Goal: Check status: Check status

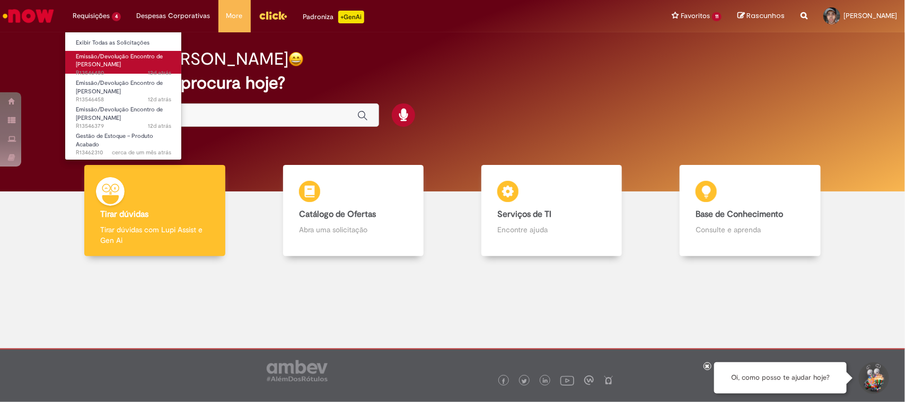
click at [119, 61] on span "Emissão/Devolução Encontro de [PERSON_NAME]" at bounding box center [119, 60] width 87 height 16
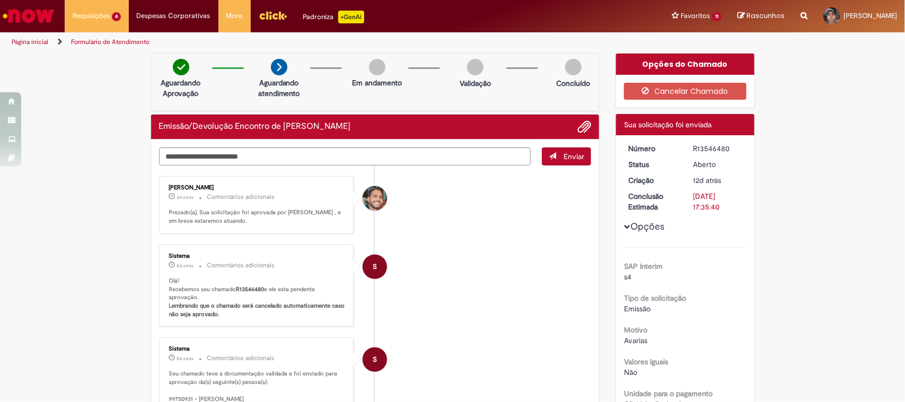
click at [706, 147] on div "R13546480" at bounding box center [717, 148] width 49 height 11
copy div "R13546480"
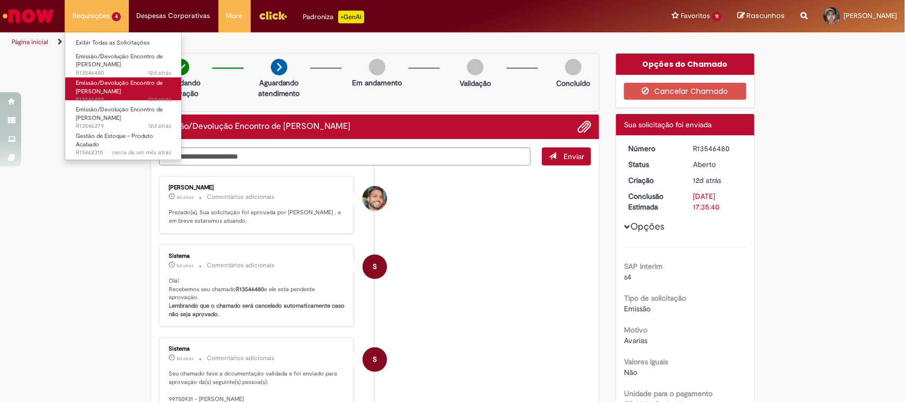
click at [94, 93] on span "Emissão/Devolução Encontro de [PERSON_NAME]" at bounding box center [119, 87] width 87 height 16
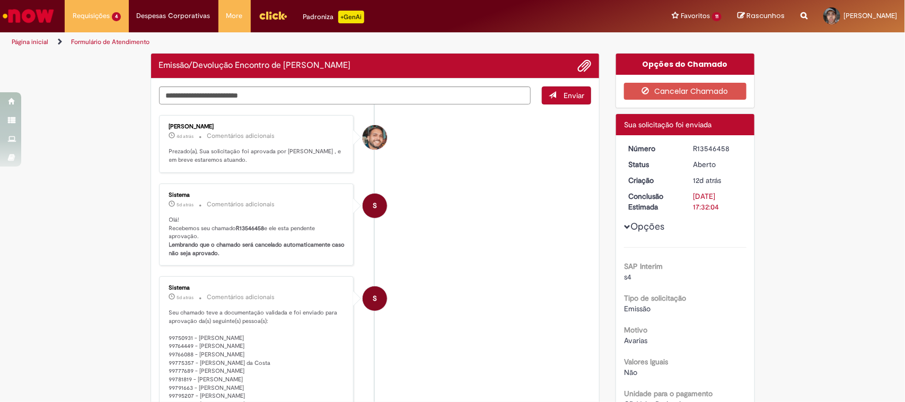
click at [695, 144] on div "R13546458" at bounding box center [717, 148] width 49 height 11
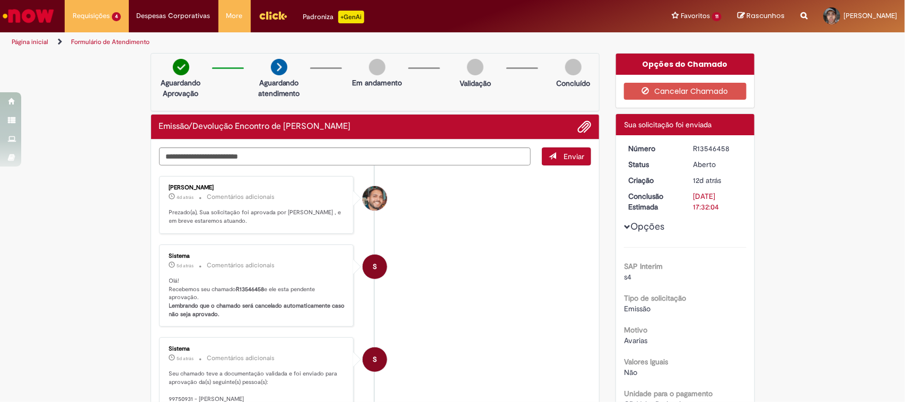
copy div "R13546458"
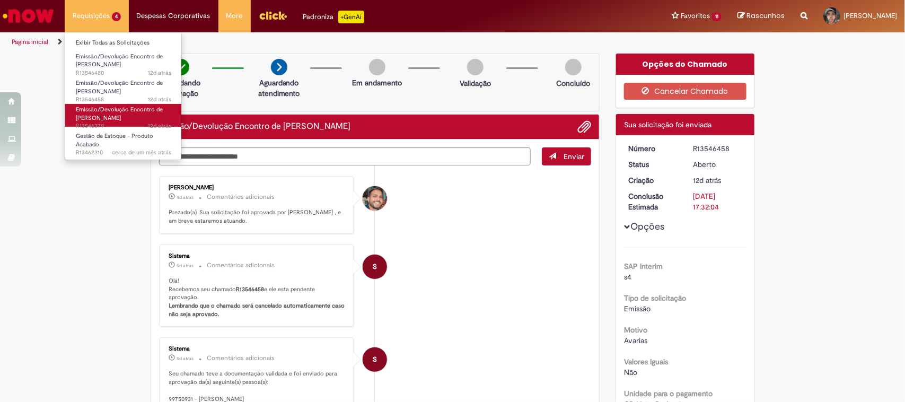
click at [101, 110] on span "Emissão/Devolução Encontro de [PERSON_NAME]" at bounding box center [119, 113] width 87 height 16
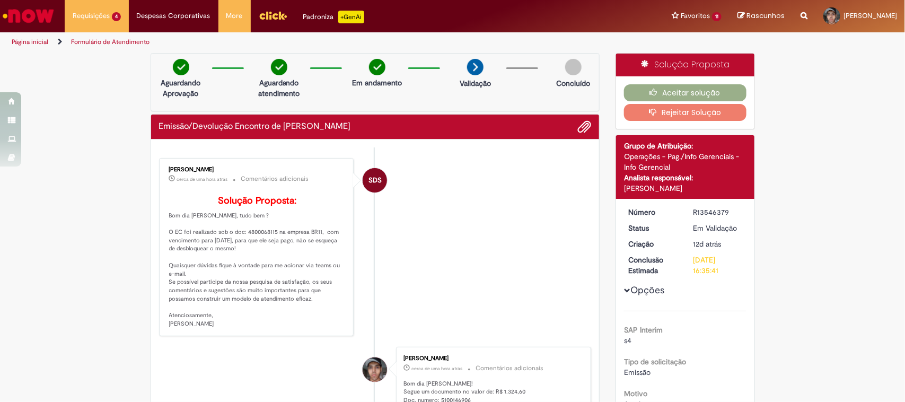
click at [704, 208] on div "R13546379" at bounding box center [717, 212] width 49 height 11
copy div "R13546379"
click at [261, 248] on p "Solução Proposta: Bom dia [PERSON_NAME], tudo bem ? O EC foi realizado sob o do…" at bounding box center [257, 262] width 176 height 132
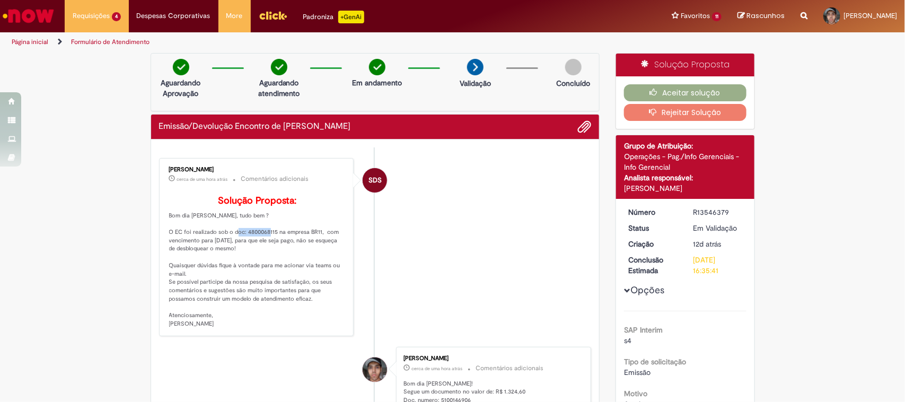
copy p "4800068115"
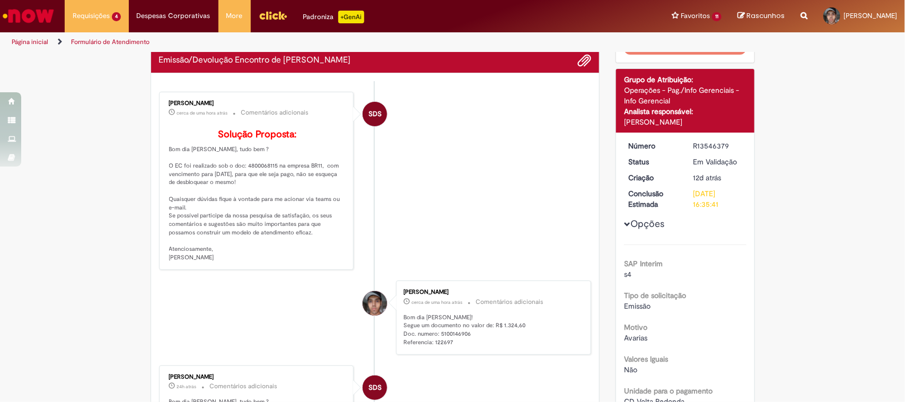
click at [243, 253] on p "Solução Proposta: Bom dia [PERSON_NAME], tudo bem ? O EC foi realizado sob o do…" at bounding box center [257, 195] width 176 height 132
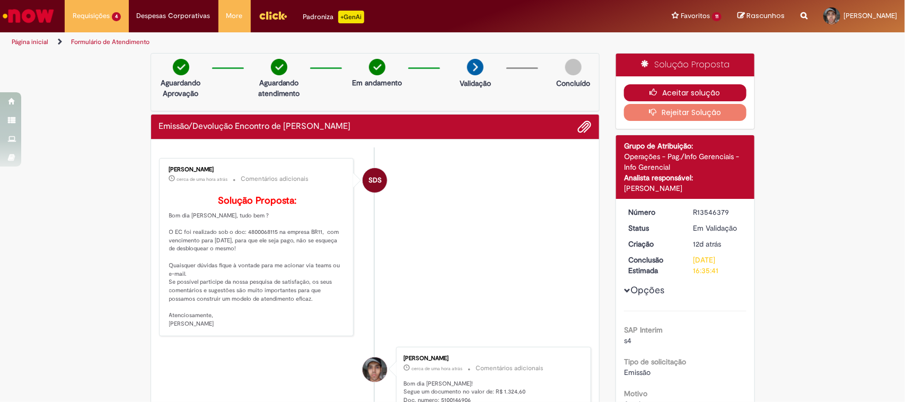
click at [642, 92] on button "Aceitar solução" at bounding box center [685, 92] width 122 height 17
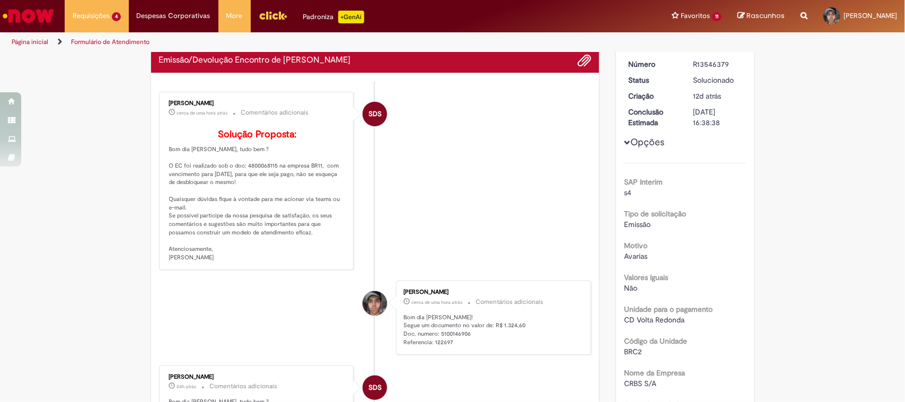
scroll to position [331, 0]
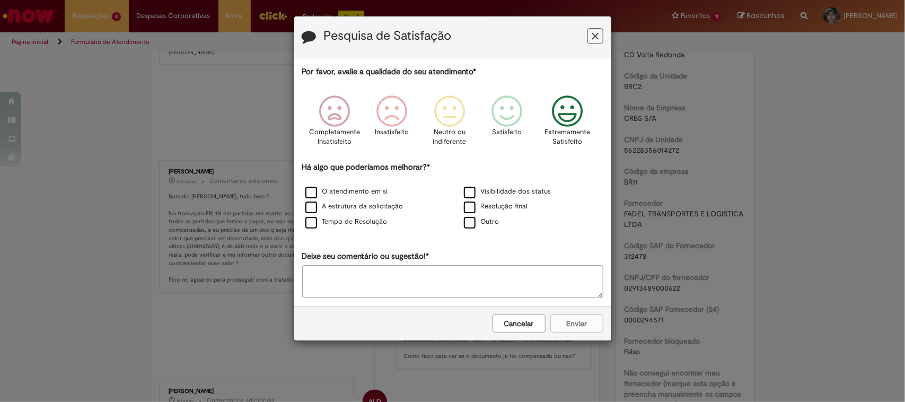
click at [564, 114] on icon "Feedback" at bounding box center [567, 111] width 40 height 32
click at [350, 192] on label "O atendimento em si" at bounding box center [346, 192] width 83 height 10
click at [340, 206] on label "A estrutura da solicitação" at bounding box center [354, 206] width 98 height 10
click at [335, 216] on div "Tempo de Resolução" at bounding box center [373, 222] width 156 height 13
click at [359, 219] on label "Tempo de Resolução" at bounding box center [346, 222] width 82 height 10
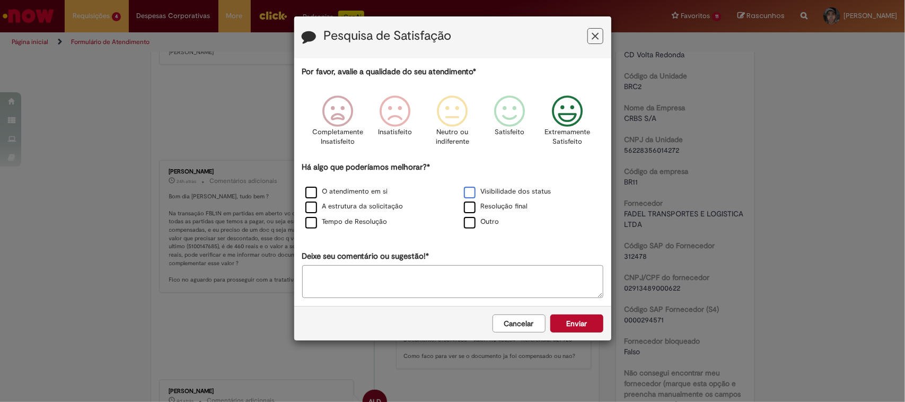
click at [483, 191] on label "Visibilidade dos status" at bounding box center [507, 192] width 87 height 10
click at [483, 205] on label "Resolução final" at bounding box center [496, 206] width 64 height 10
click at [569, 324] on button "Enviar" at bounding box center [576, 323] width 53 height 18
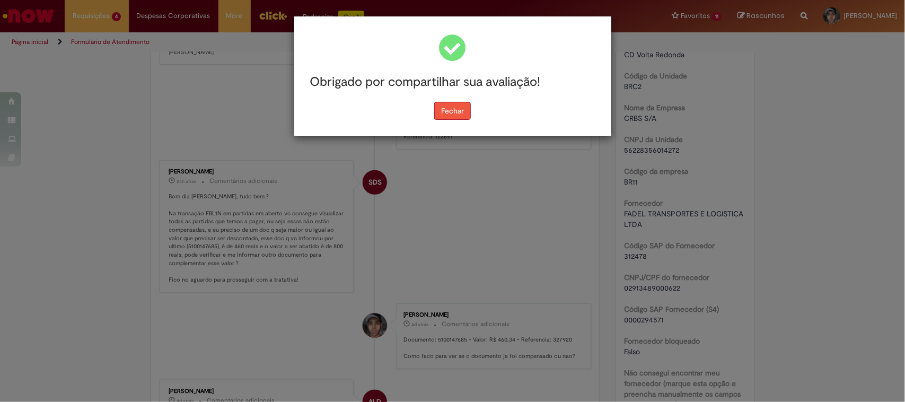
click at [440, 111] on button "Fechar" at bounding box center [452, 111] width 37 height 18
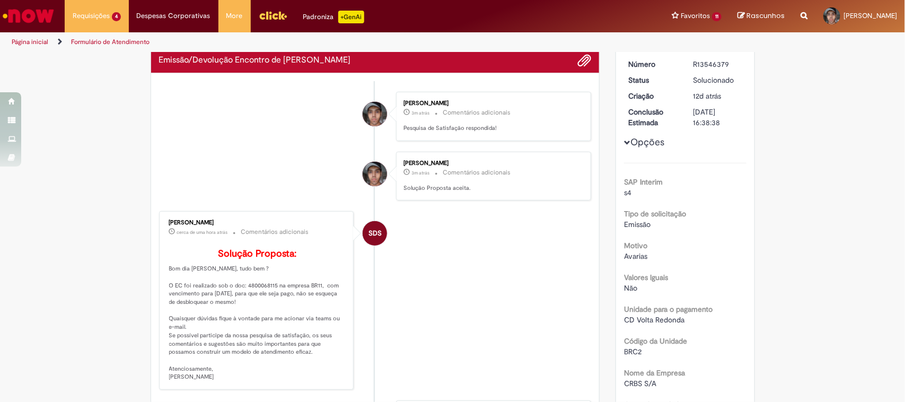
scroll to position [0, 0]
